Goal: Check status: Check status

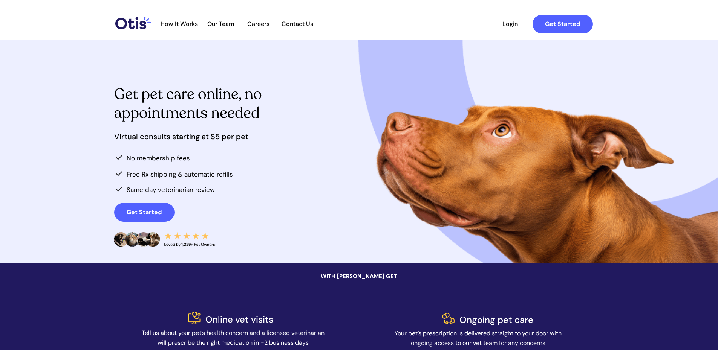
click at [502, 24] on span "Login" at bounding box center [510, 23] width 35 height 7
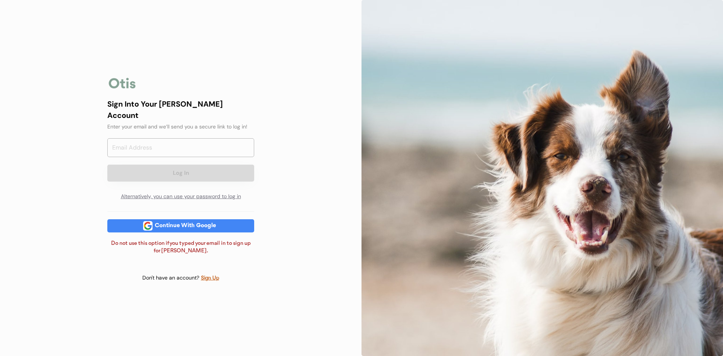
click at [164, 223] on div "Continue With Google" at bounding box center [186, 226] width 66 height 6
click at [209, 142] on input "email" at bounding box center [180, 147] width 147 height 19
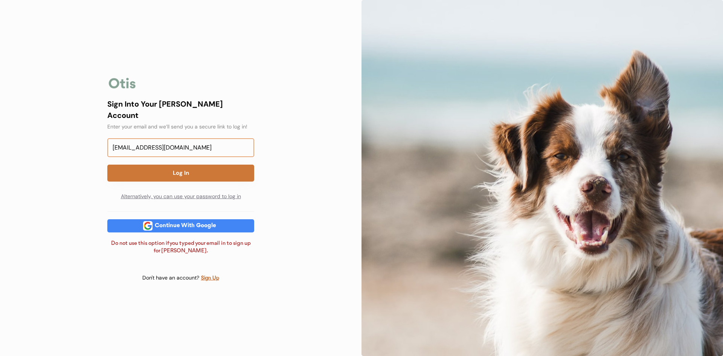
type input "mcc.hope97@gmail.com"
click at [212, 166] on button "Log In" at bounding box center [180, 173] width 147 height 17
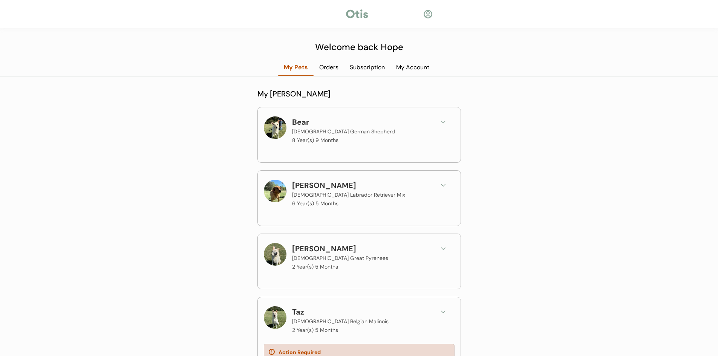
click at [325, 67] on div "Orders" at bounding box center [328, 67] width 31 height 8
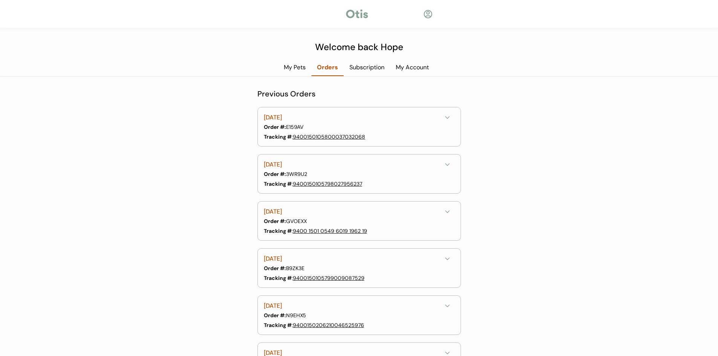
click at [304, 136] on link "9400150105800037032068" at bounding box center [329, 136] width 72 height 7
